Goal: Transaction & Acquisition: Purchase product/service

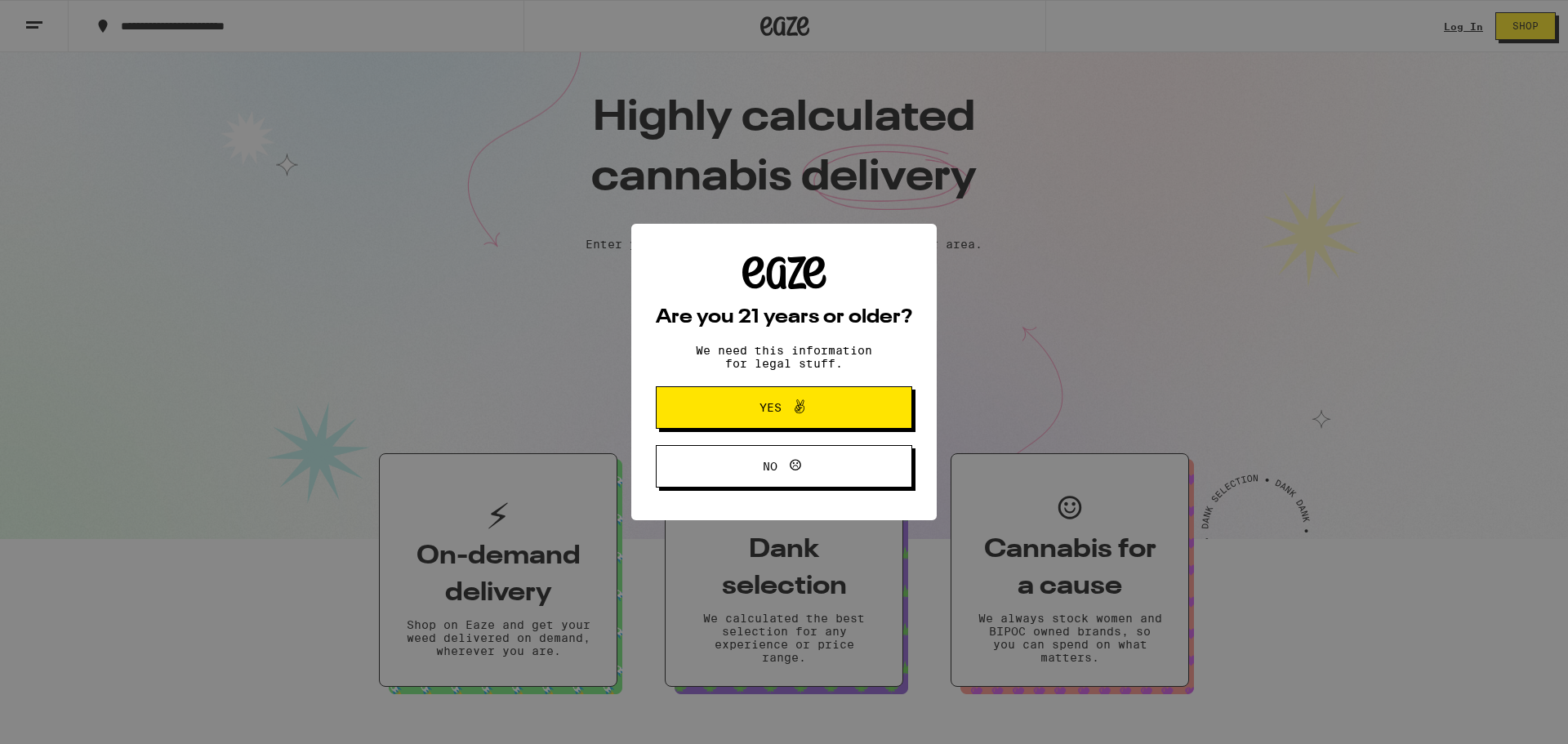
click at [774, 402] on span "Yes" at bounding box center [771, 407] width 22 height 11
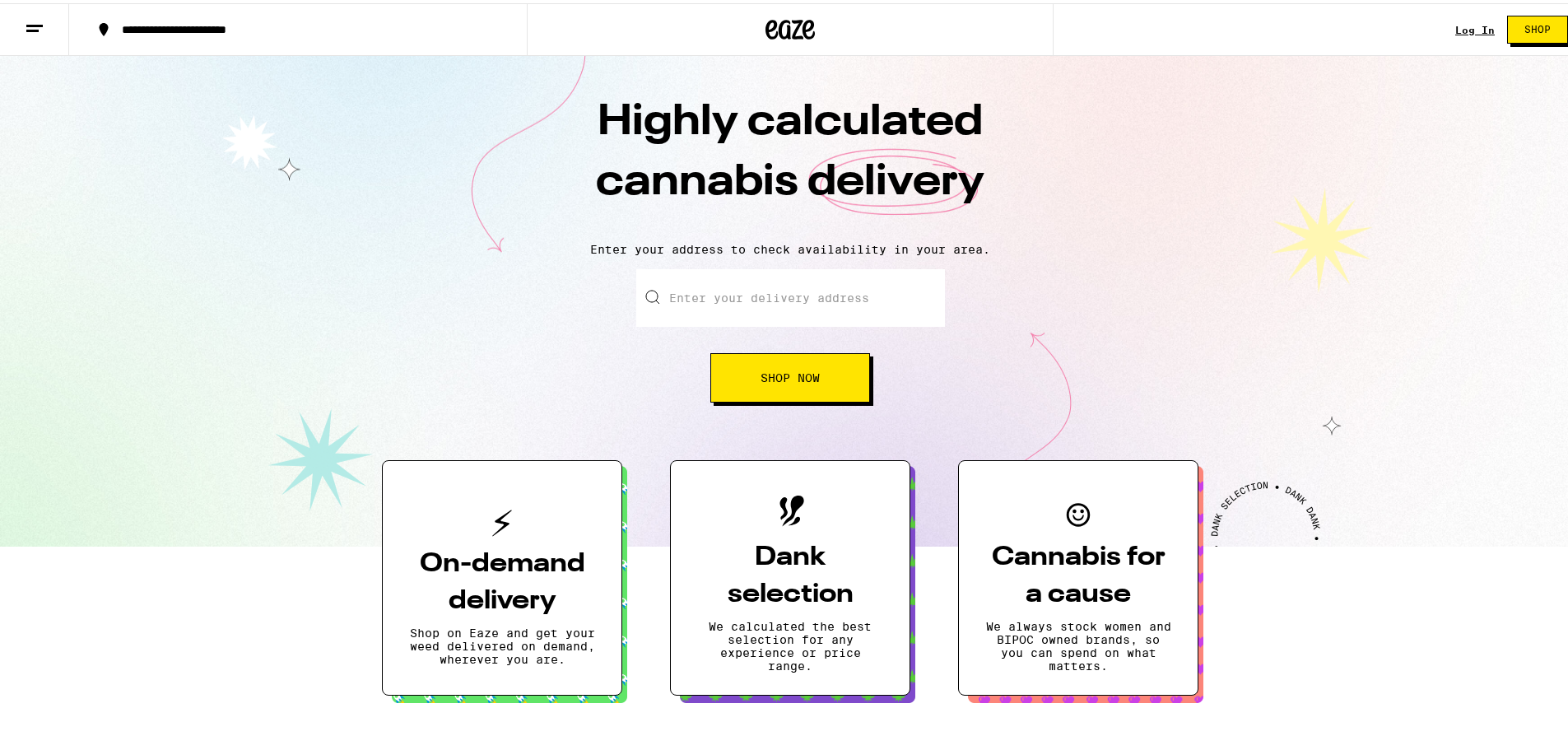
click at [764, 300] on input "Enter your delivery address" at bounding box center [791, 295] width 308 height 58
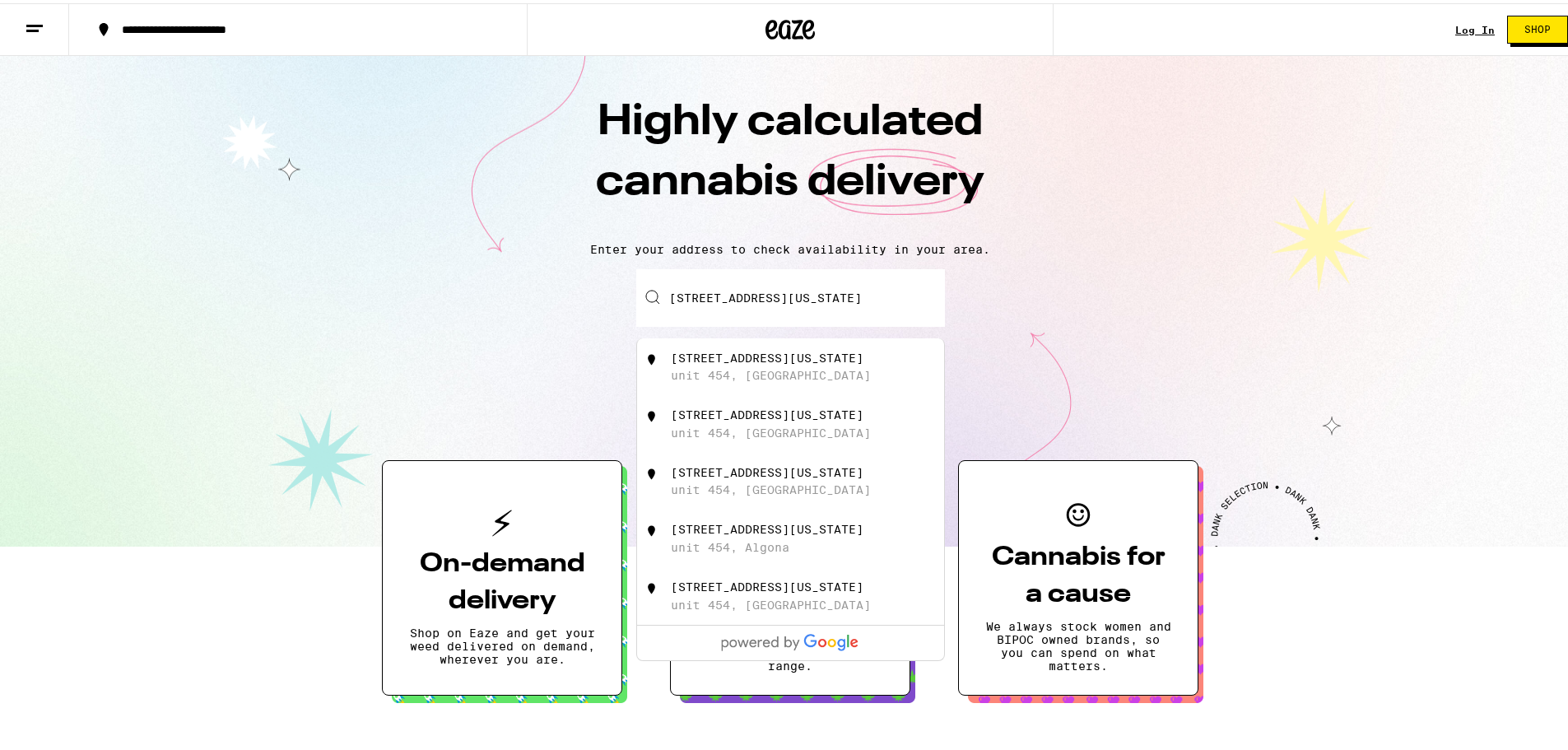
click at [766, 379] on div "unit 454, San Francisco" at bounding box center [770, 372] width 200 height 13
type input "808 Minnesota St unit 454, San Francisco, CA"
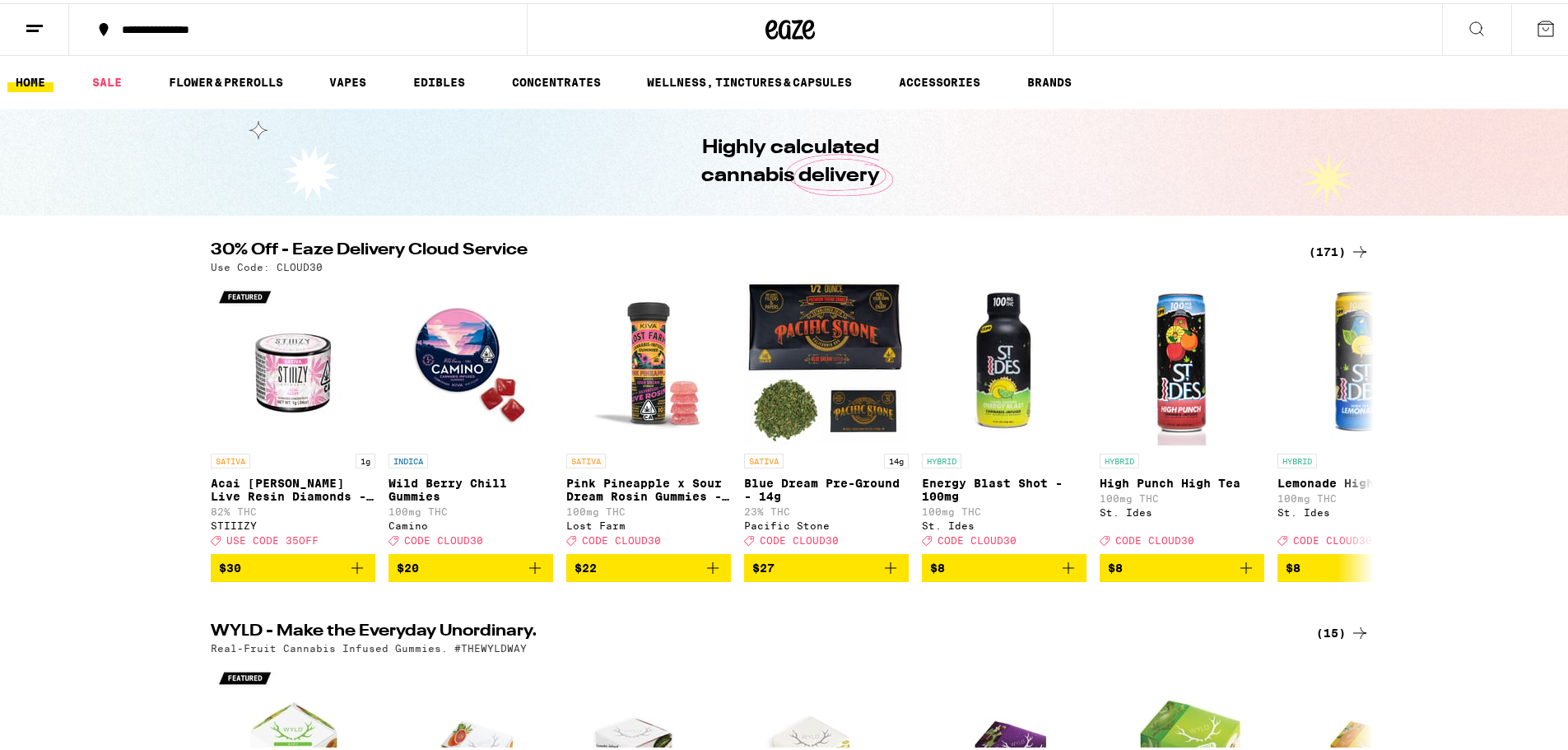
click at [1451, 21] on button at bounding box center [1476, 27] width 69 height 52
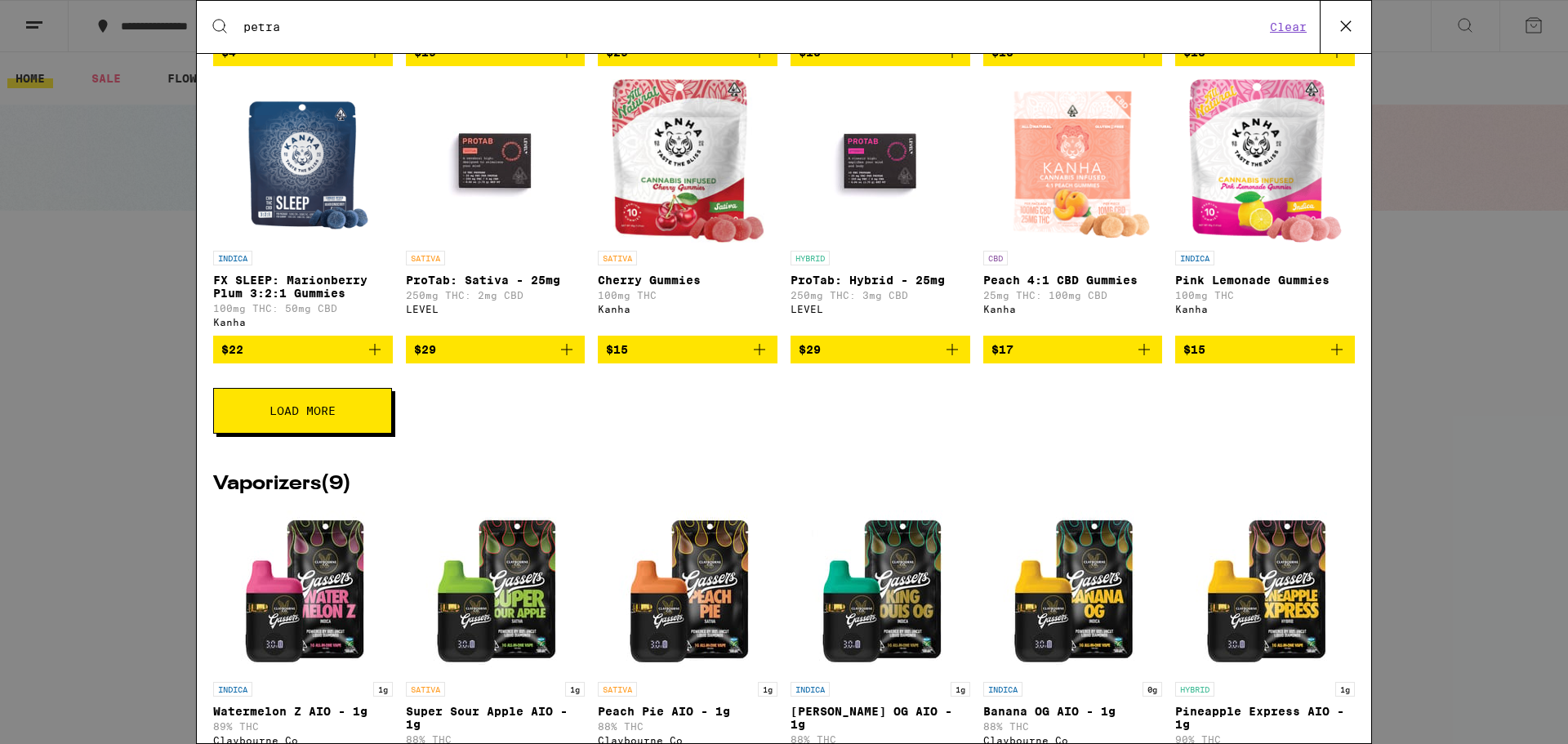
scroll to position [572, 0]
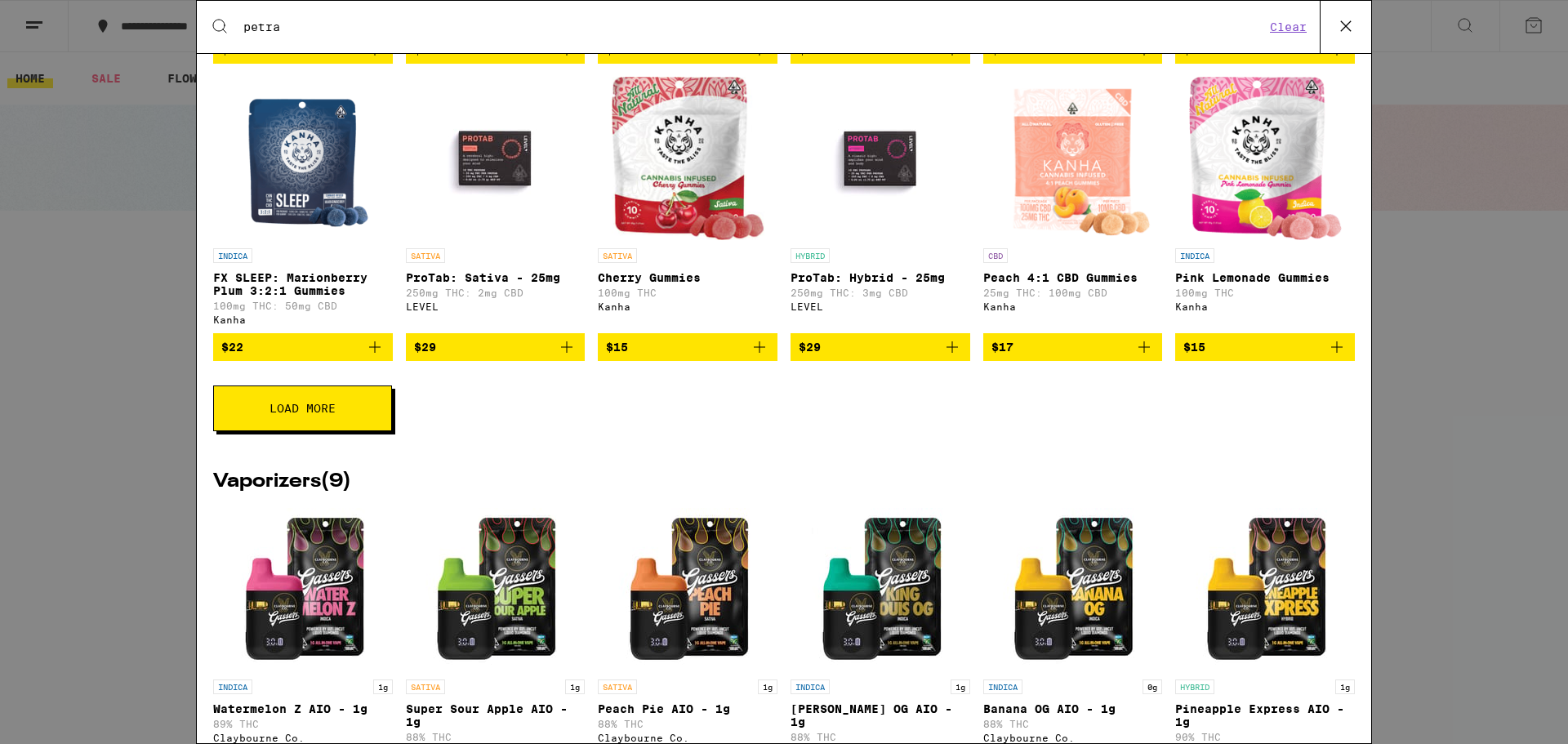
type input "petra"
click at [304, 414] on span "Load More" at bounding box center [302, 408] width 66 height 11
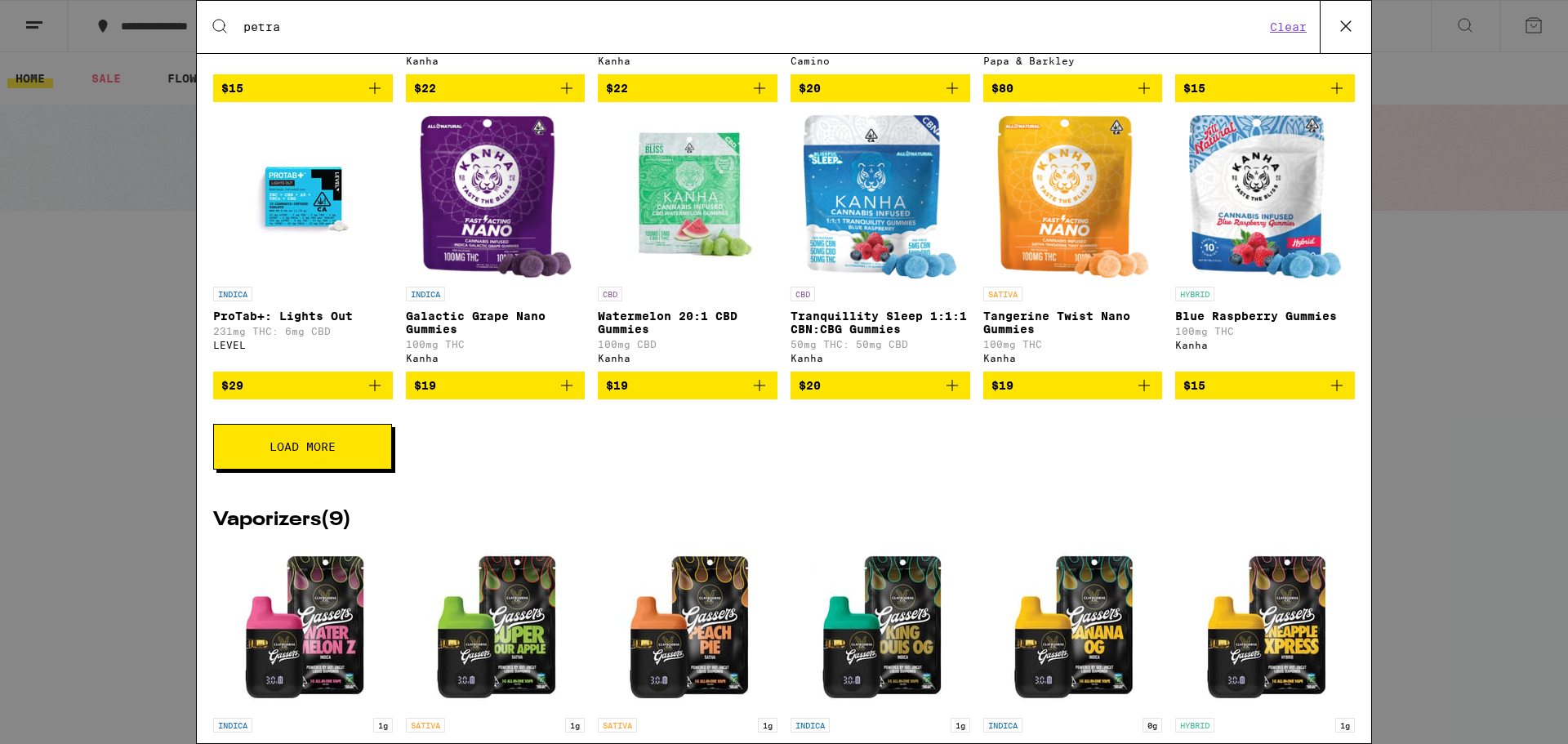
scroll to position [1143, 0]
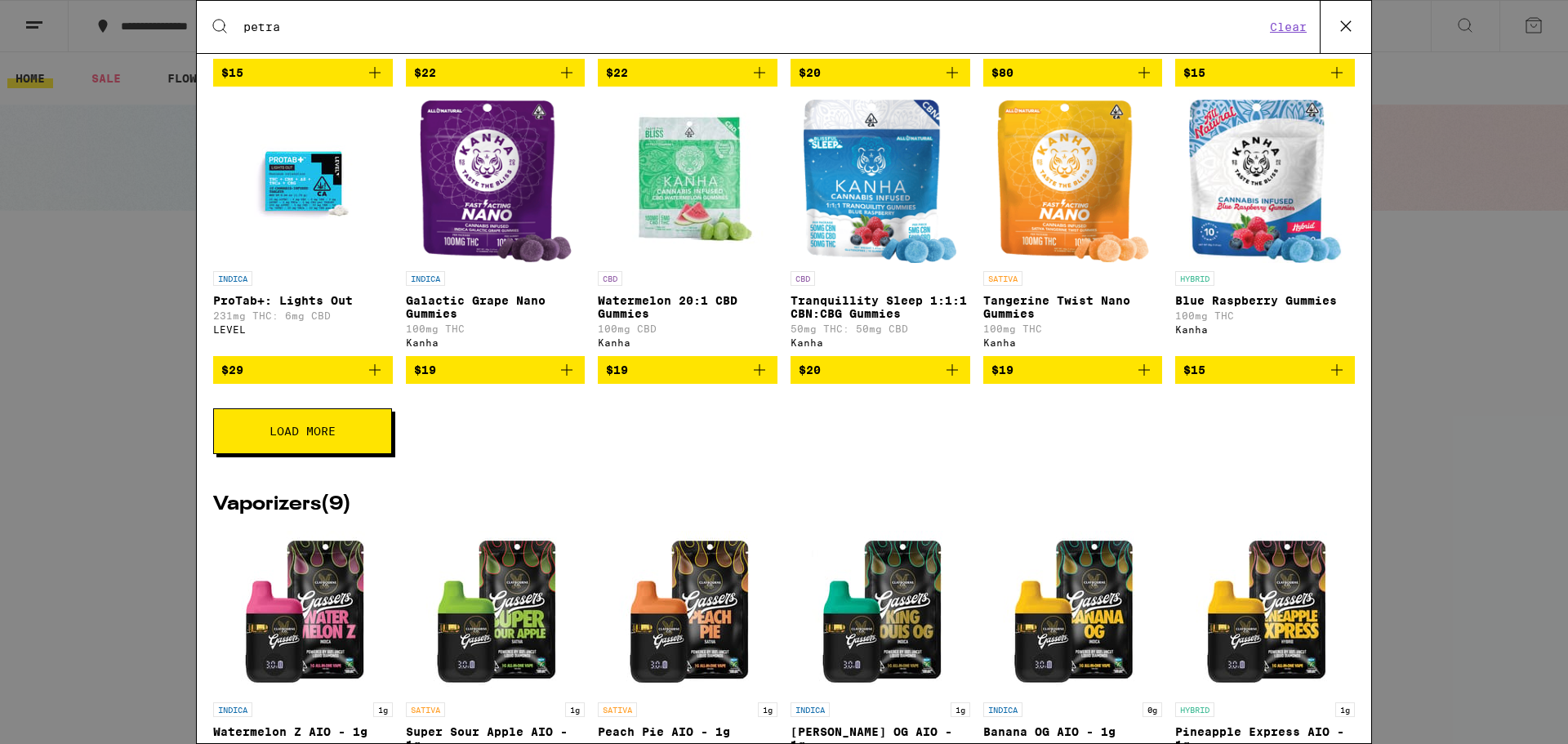
click at [355, 455] on button "Load More" at bounding box center [302, 431] width 179 height 46
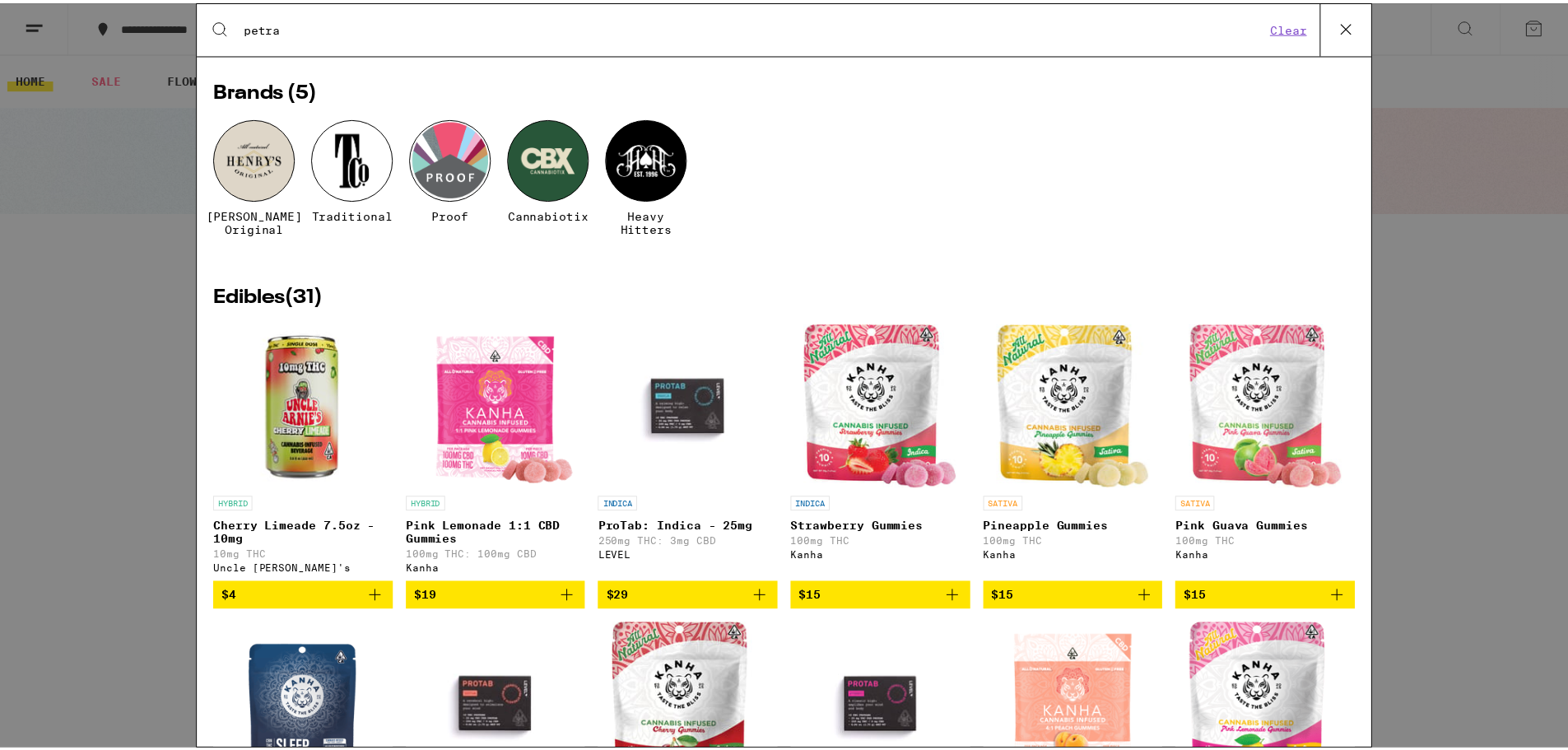
scroll to position [0, 0]
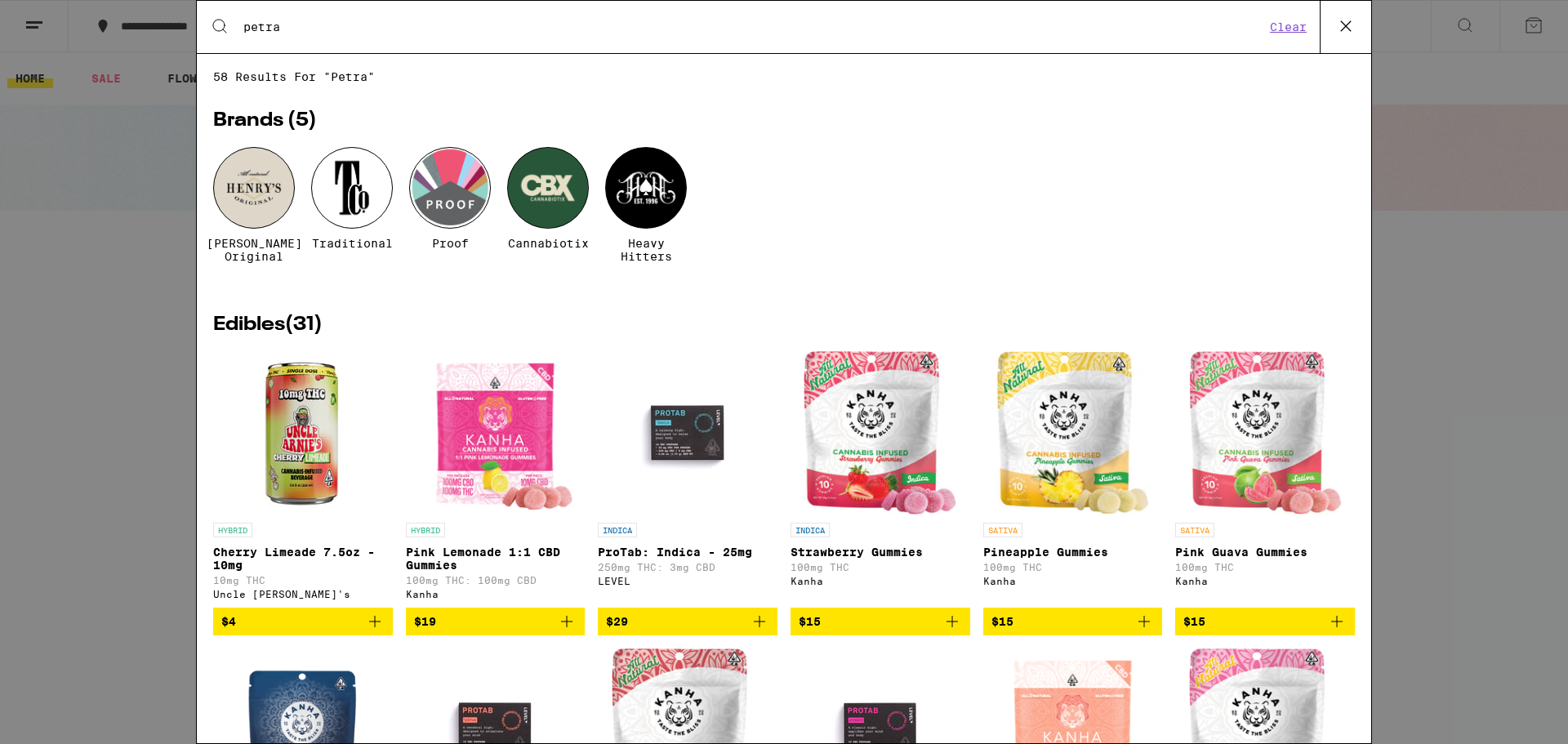
click at [1344, 30] on icon at bounding box center [1346, 26] width 25 height 25
